Goal: Transaction & Acquisition: Purchase product/service

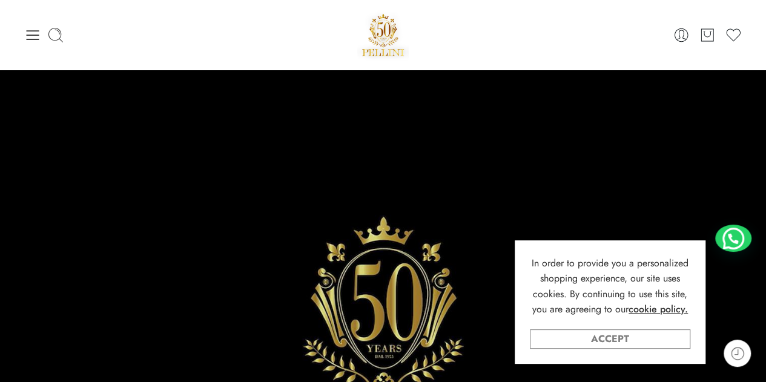
click at [635, 340] on link "Accept" at bounding box center [610, 338] width 160 height 19
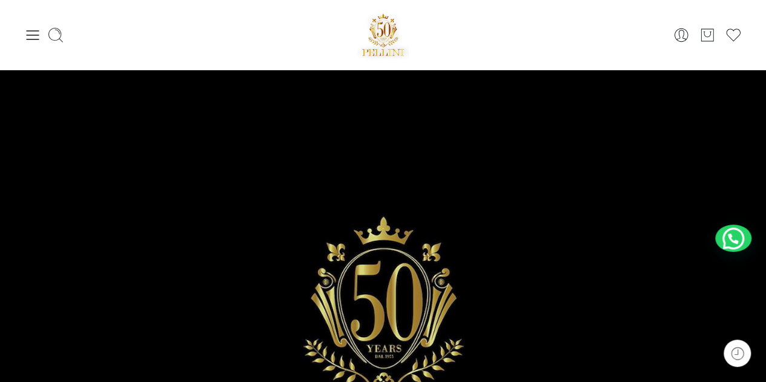
click at [8, 28] on div "0 Cart 0 Wishlist Search here Popular Searches:" at bounding box center [383, 34] width 766 height 51
click at [31, 33] on icon at bounding box center [32, 35] width 17 height 17
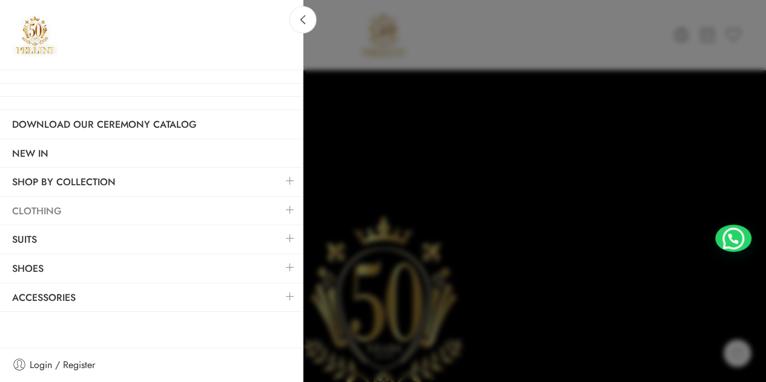
click at [125, 210] on link "Clothing" at bounding box center [151, 211] width 303 height 28
click at [113, 243] on link "Suits" at bounding box center [151, 240] width 303 height 28
click at [293, 237] on link at bounding box center [289, 238] width 25 height 26
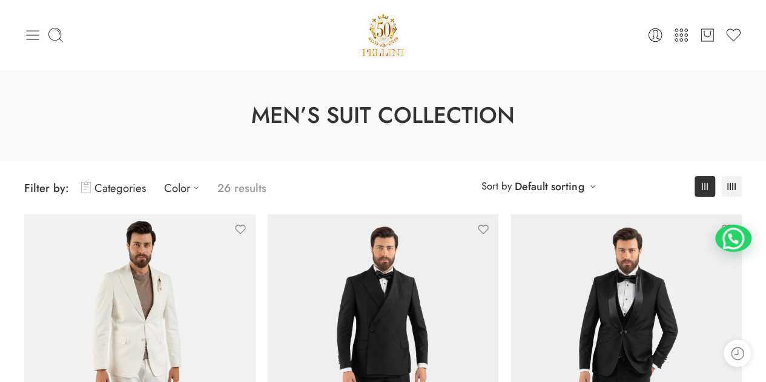
click at [31, 32] on icon at bounding box center [32, 35] width 17 height 17
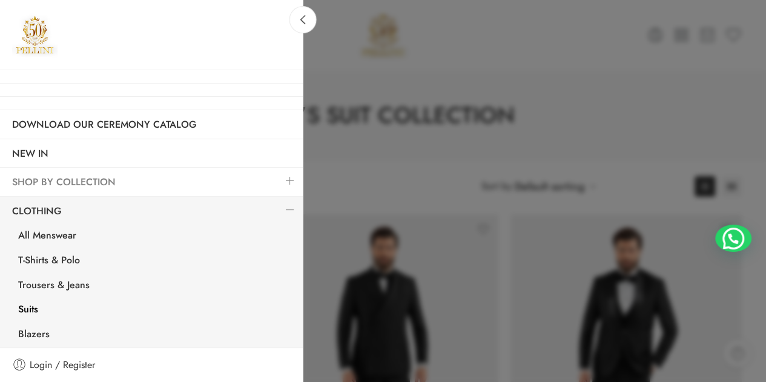
click at [63, 179] on link "SHOP BY COLLECTION" at bounding box center [151, 182] width 303 height 28
